Goal: Information Seeking & Learning: Check status

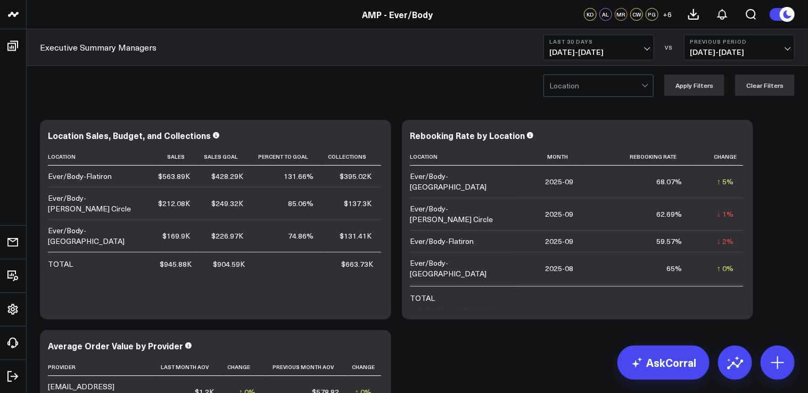
click at [644, 45] on button "Last 30 Days [DATE] - [DATE]" at bounding box center [598, 48] width 111 height 26
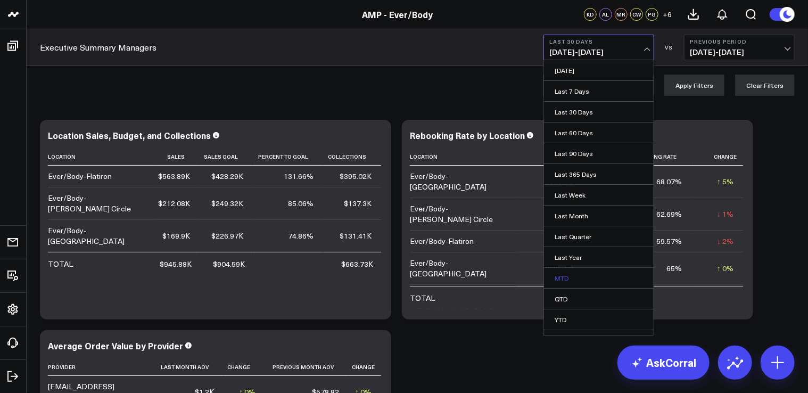
click at [570, 279] on link "MTD" at bounding box center [599, 278] width 110 height 20
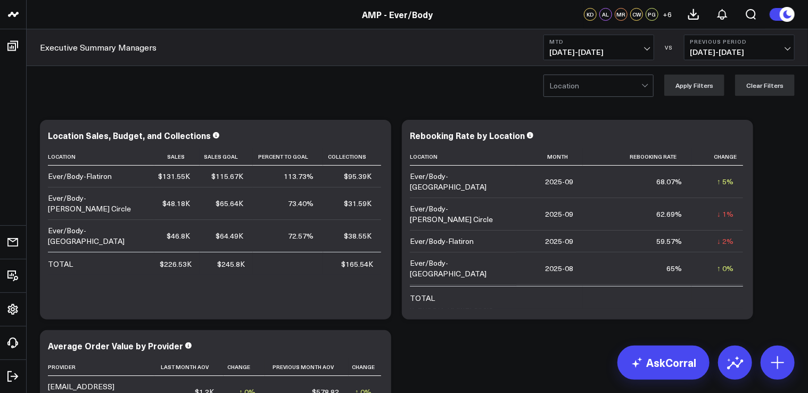
click at [786, 49] on span "[DATE] - [DATE]" at bounding box center [739, 52] width 99 height 9
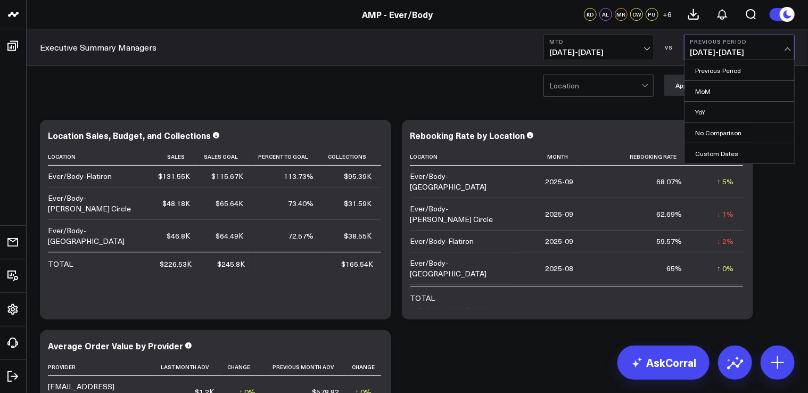
click at [786, 48] on span "[DATE] - [DATE]" at bounding box center [739, 52] width 99 height 9
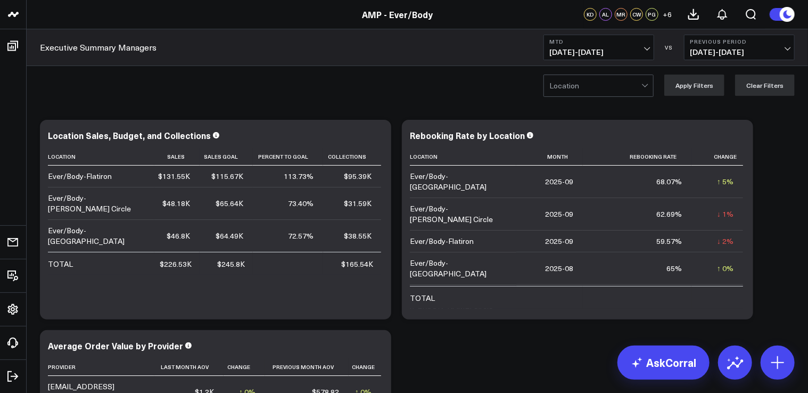
click at [781, 15] on circle at bounding box center [786, 14] width 15 height 15
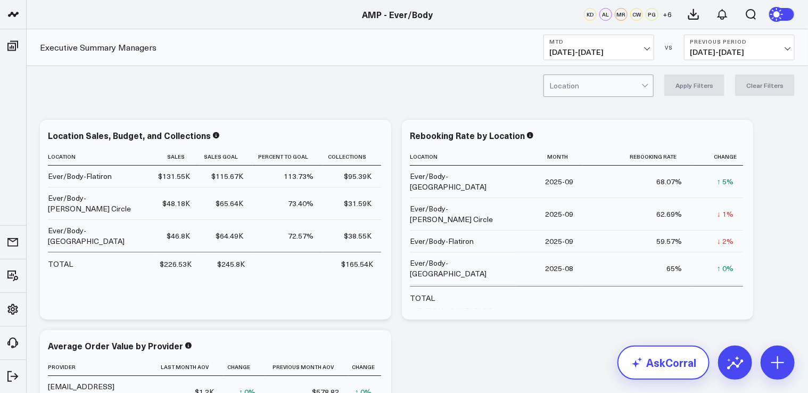
click at [678, 367] on link "AskCorral" at bounding box center [663, 362] width 92 height 34
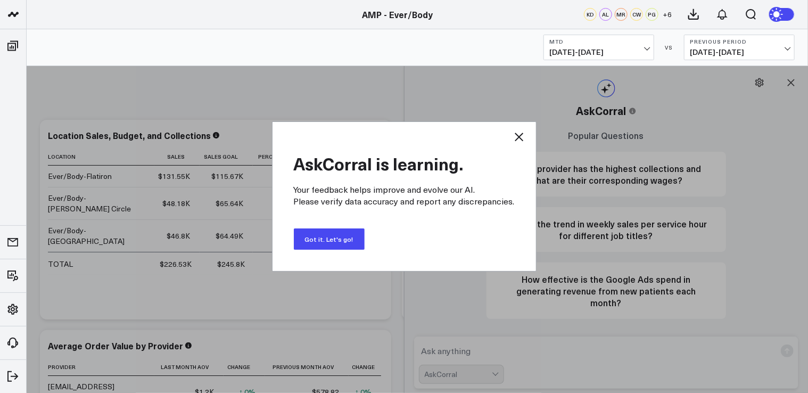
click at [345, 244] on button "Got it. Let's go!" at bounding box center [329, 238] width 71 height 21
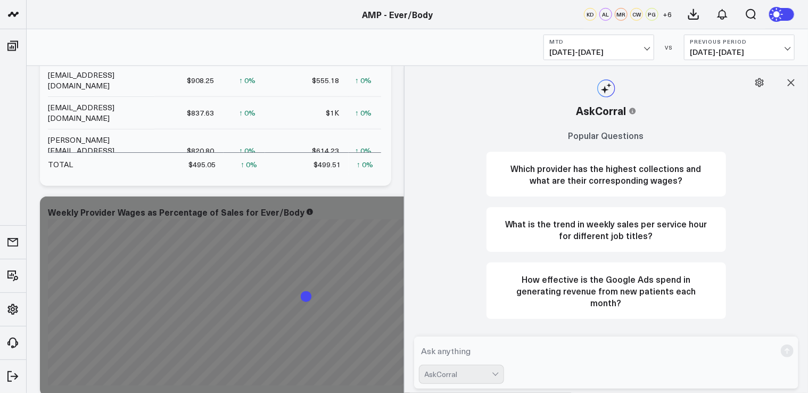
scroll to position [690, 0]
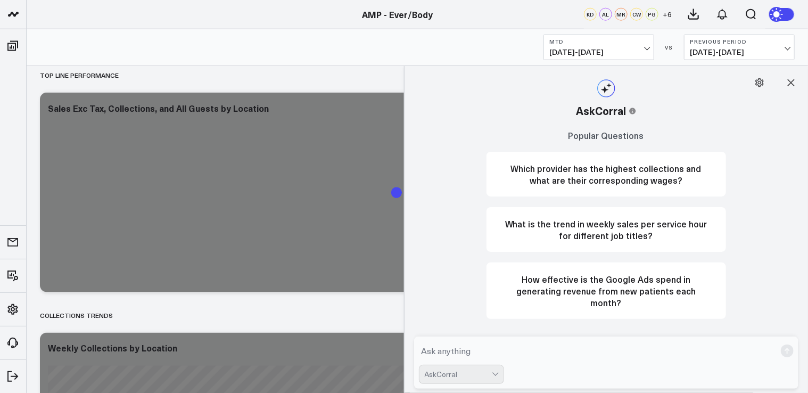
click at [454, 348] on textarea at bounding box center [597, 350] width 357 height 19
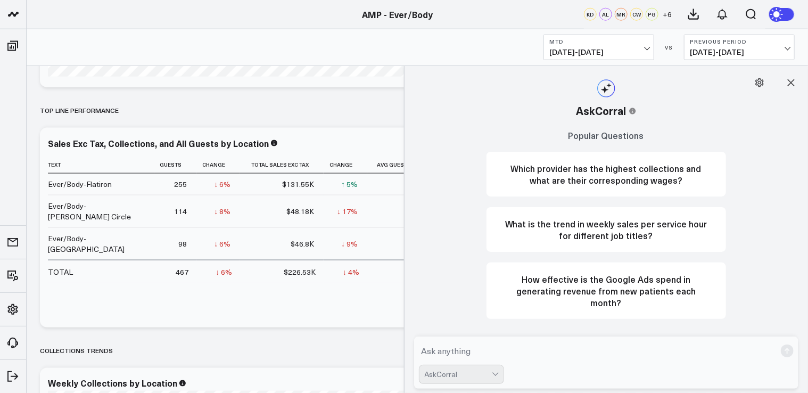
scroll to position [0, 0]
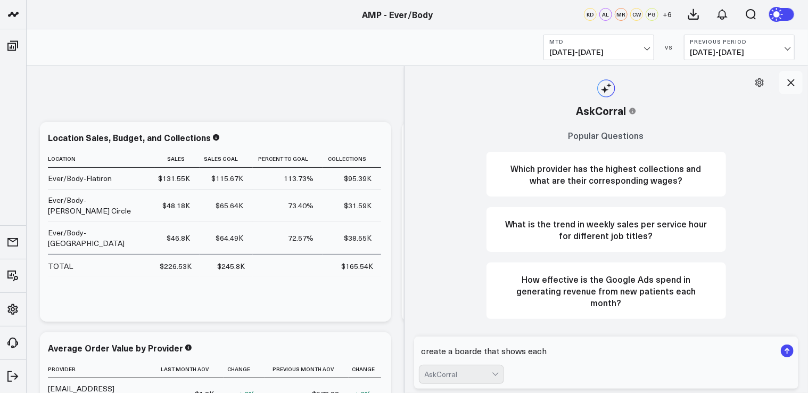
type textarea "create a boarde that shows each"
click at [788, 88] on button at bounding box center [790, 82] width 23 height 23
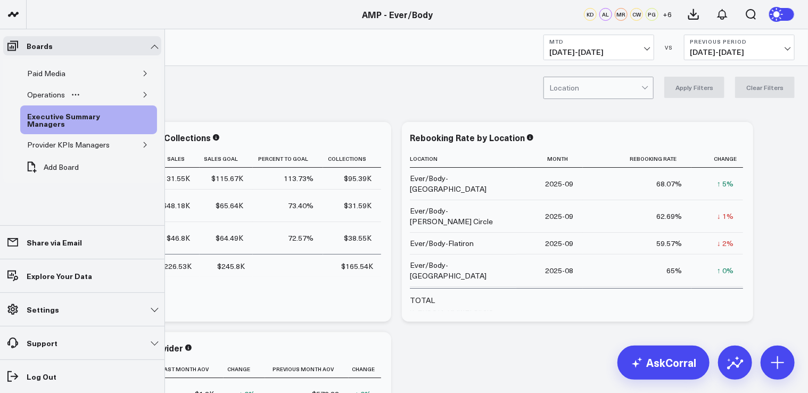
click at [148, 94] on icon "button" at bounding box center [145, 95] width 6 height 6
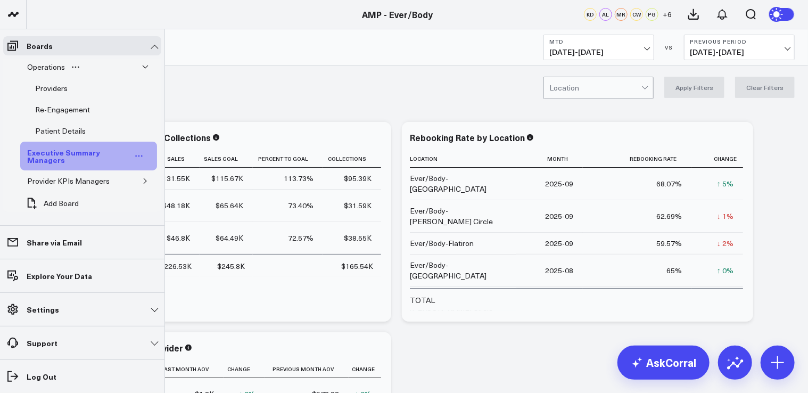
scroll to position [33, 0]
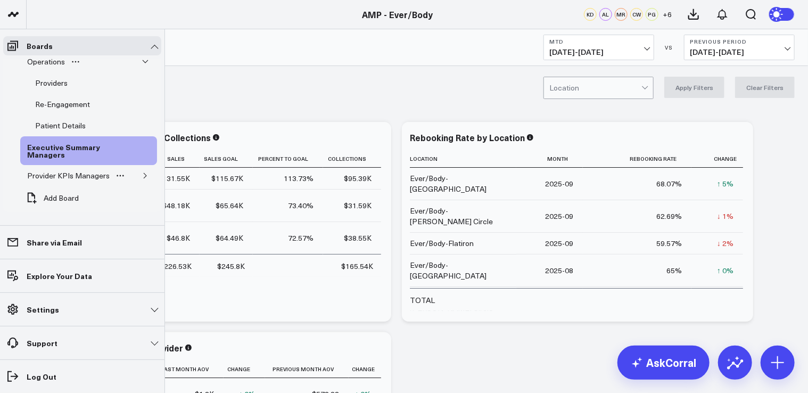
click at [138, 181] on div "Provider KPIs Managers" at bounding box center [88, 175] width 137 height 21
click at [142, 177] on icon "button" at bounding box center [145, 175] width 6 height 6
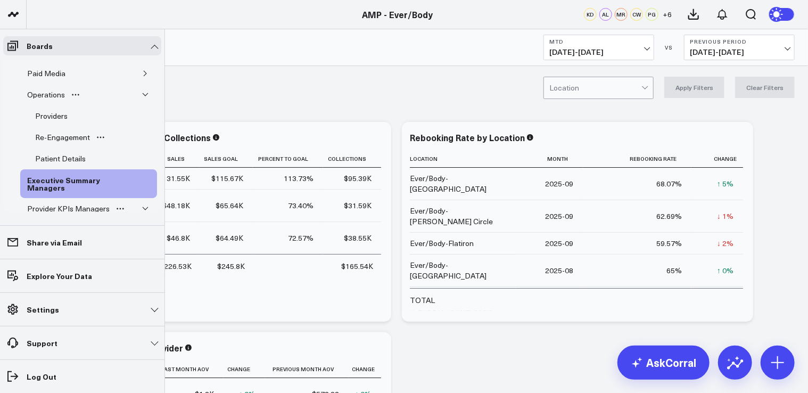
scroll to position [0, 0]
click at [143, 99] on button "button" at bounding box center [145, 94] width 11 height 11
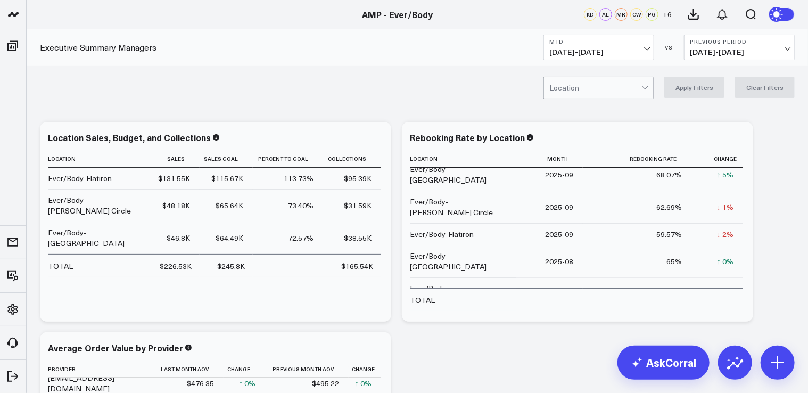
click at [696, 277] on td "↑ 0% Previous 63.57%" at bounding box center [717, 293] width 52 height 32
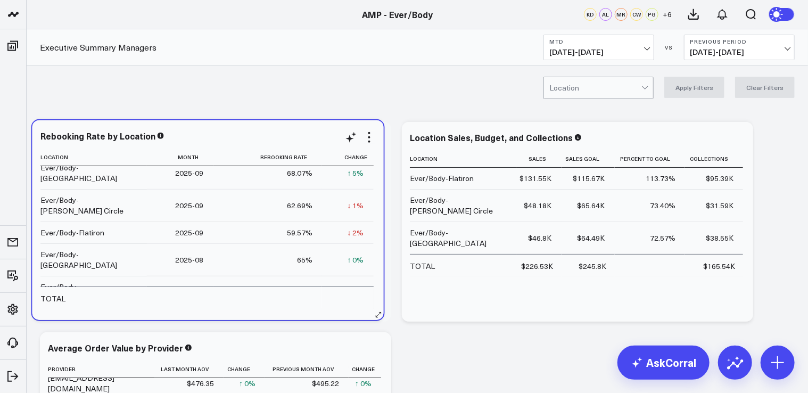
click at [327, 276] on td "↑ 0% Previous 63.57%" at bounding box center [348, 292] width 52 height 32
